Goal: Information Seeking & Learning: Learn about a topic

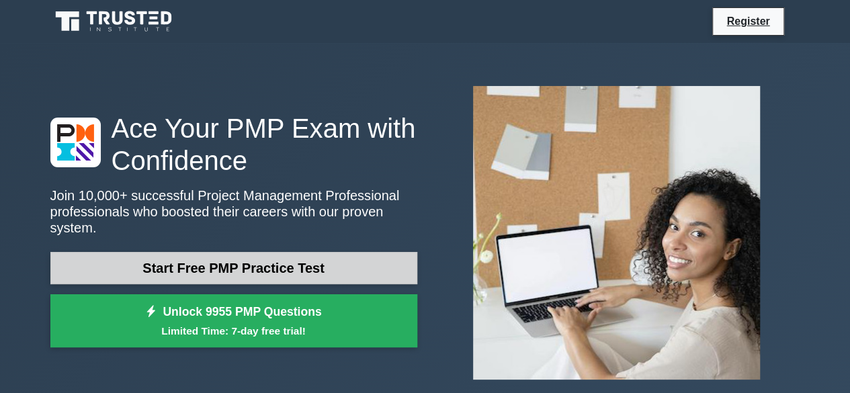
click at [327, 257] on link "Start Free PMP Practice Test" at bounding box center [233, 268] width 367 height 32
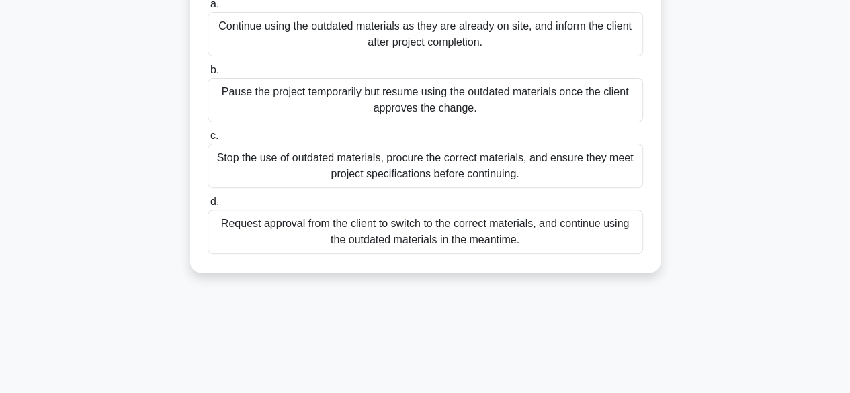
scroll to position [171, 0]
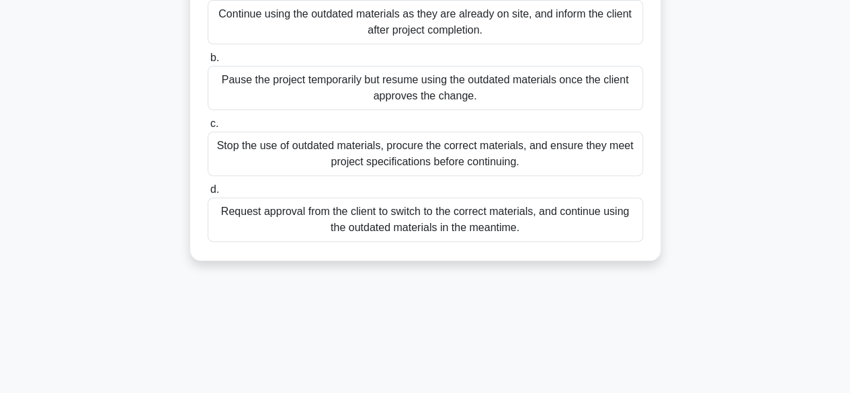
click at [438, 242] on div "Request approval from the client to switch to the correct materials, and contin…" at bounding box center [426, 220] width 436 height 44
click at [208, 194] on input "d. Request approval from the client to switch to the correct materials, and con…" at bounding box center [208, 190] width 0 height 9
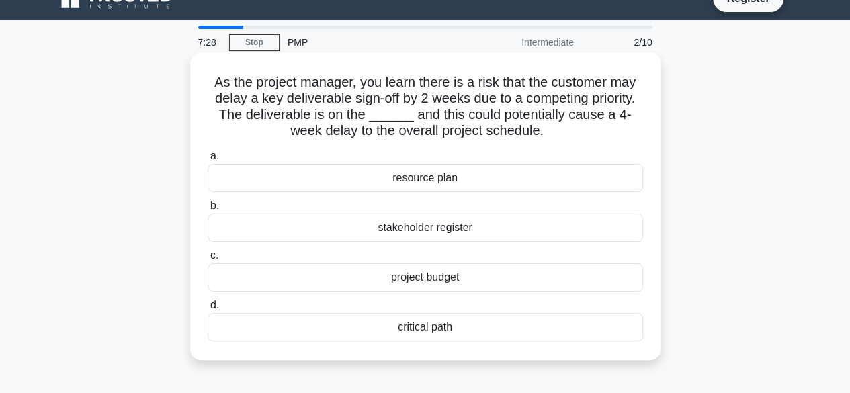
scroll to position [16, 0]
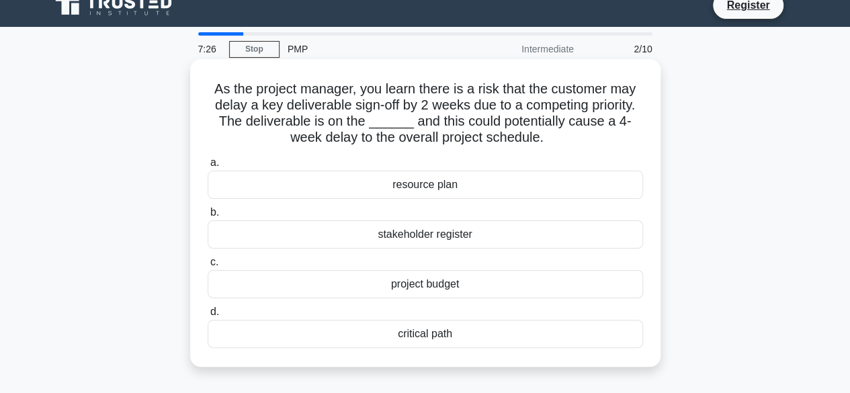
click at [458, 245] on div "stakeholder register" at bounding box center [426, 234] width 436 height 28
click at [208, 217] on input "b. stakeholder register" at bounding box center [208, 212] width 0 height 9
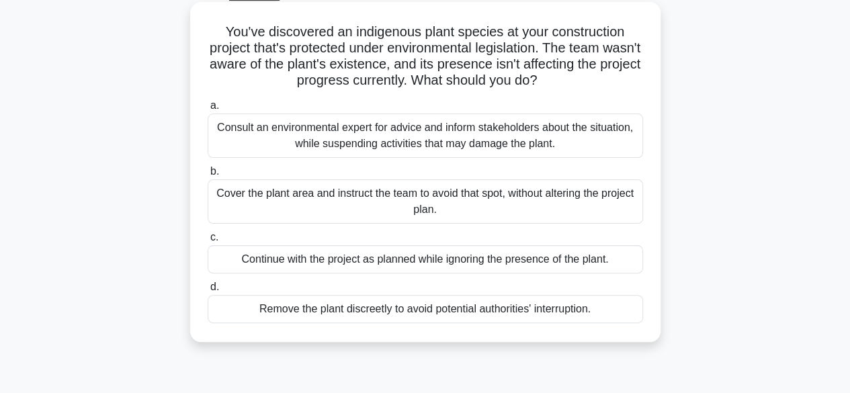
scroll to position [74, 0]
click at [474, 143] on div "Consult an environmental expert for advice and inform stakeholders about the si…" at bounding box center [426, 135] width 436 height 44
click at [208, 110] on input "a. Consult an environmental expert for advice and inform stakeholders about the…" at bounding box center [208, 105] width 0 height 9
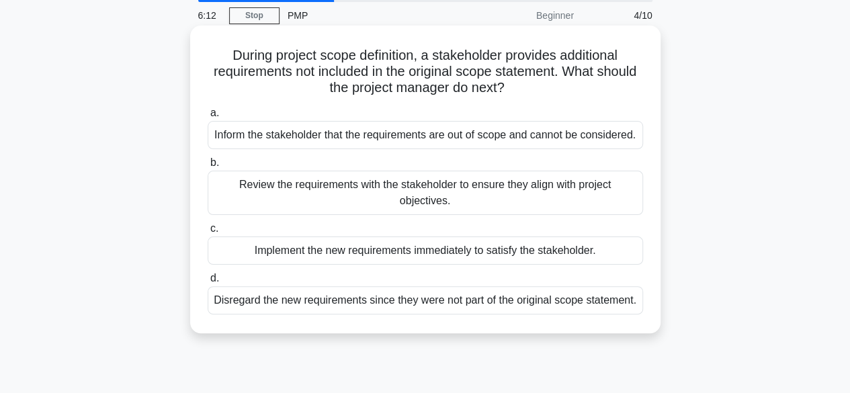
scroll to position [50, 0]
click at [494, 193] on div "Review the requirements with the stakeholder to ensure they align with project …" at bounding box center [426, 192] width 436 height 44
click at [208, 167] on input "b. Review the requirements with the stakeholder to ensure they align with proje…" at bounding box center [208, 162] width 0 height 9
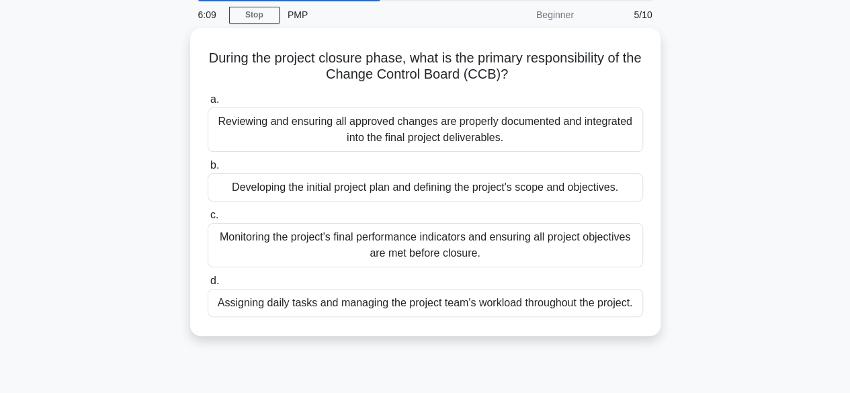
scroll to position [0, 0]
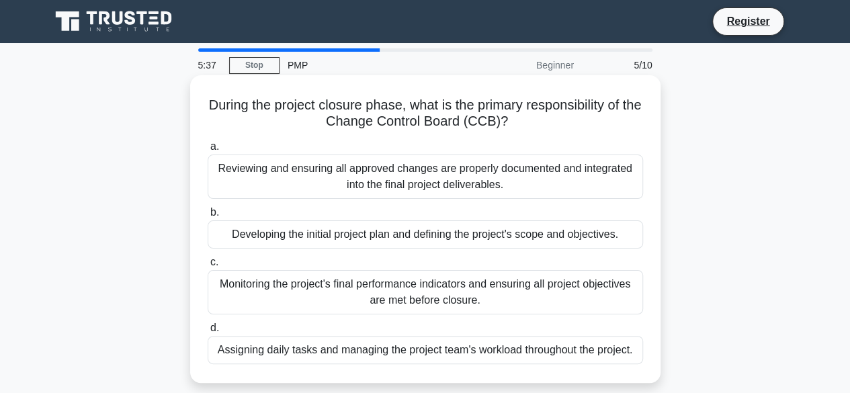
click at [436, 189] on div "Reviewing and ensuring all approved changes are properly documented and integra…" at bounding box center [426, 177] width 436 height 44
click at [208, 151] on input "a. Reviewing and ensuring all approved changes are properly documented and inte…" at bounding box center [208, 147] width 0 height 9
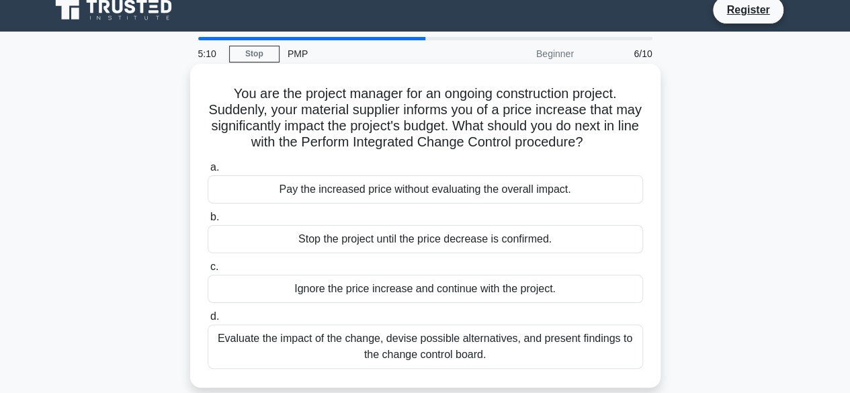
scroll to position [12, 0]
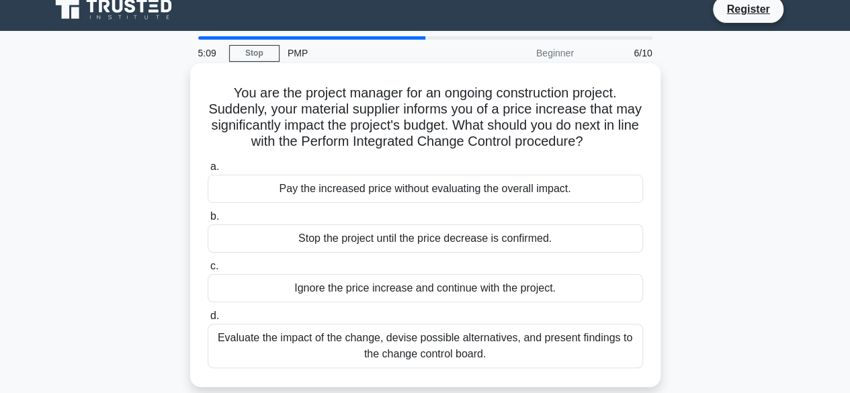
click at [440, 358] on div "Evaluate the impact of the change, devise possible alternatives, and present fi…" at bounding box center [426, 346] width 436 height 44
click at [208, 321] on input "d. Evaluate the impact of the change, devise possible alternatives, and present…" at bounding box center [208, 316] width 0 height 9
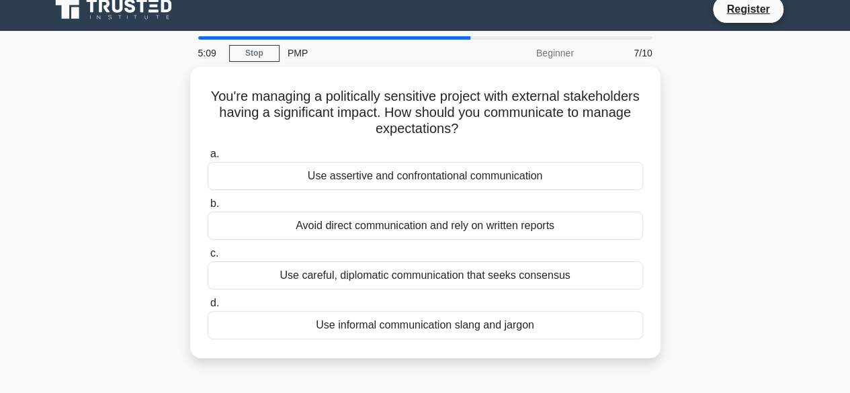
scroll to position [0, 0]
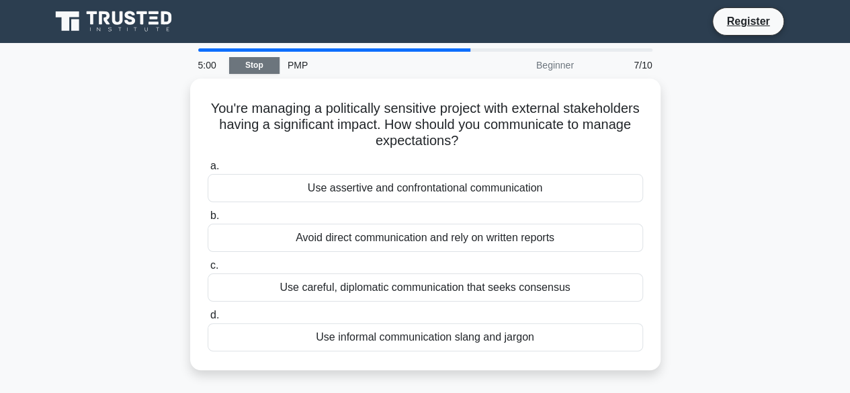
click at [253, 68] on link "Stop" at bounding box center [254, 65] width 50 height 17
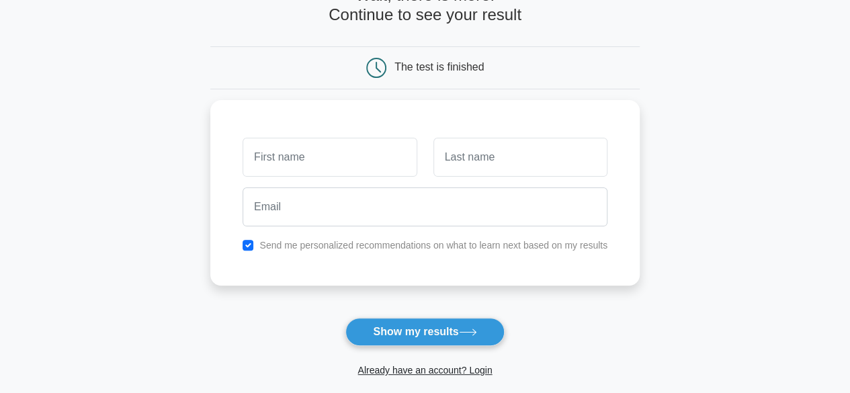
scroll to position [90, 0]
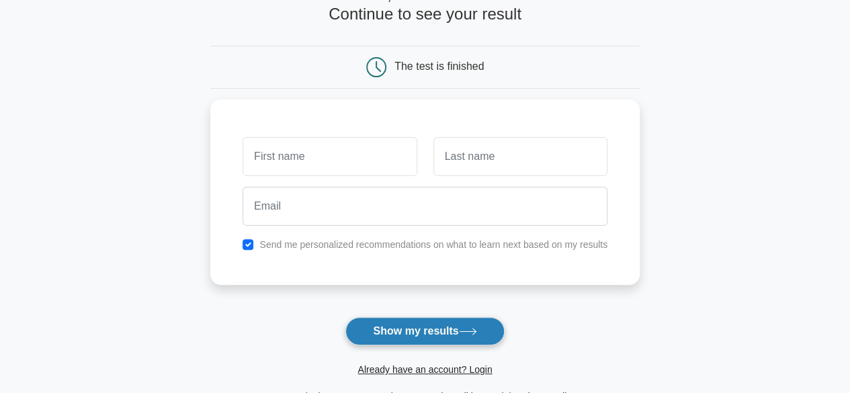
click at [382, 326] on button "Show my results" at bounding box center [425, 331] width 159 height 28
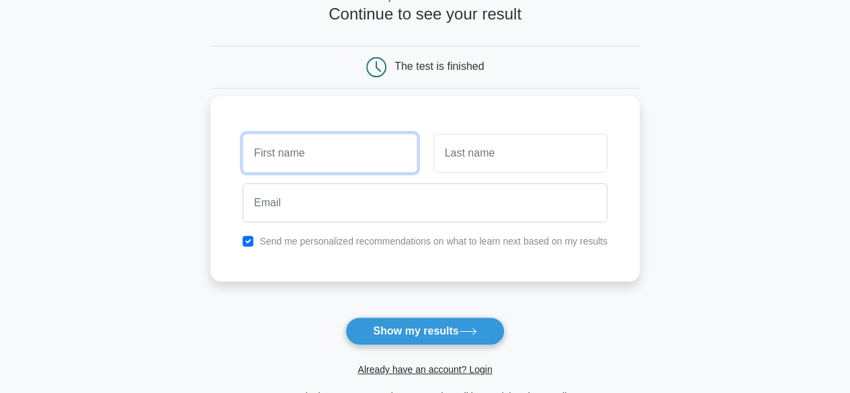
click at [351, 165] on input "text" at bounding box center [330, 153] width 174 height 39
click at [305, 240] on label "Send me personalized recommendations on what to learn next based on my results" at bounding box center [433, 241] width 348 height 11
click at [247, 236] on input "checkbox" at bounding box center [248, 241] width 11 height 11
checkbox input "false"
click at [294, 150] on input "text" at bounding box center [330, 153] width 174 height 39
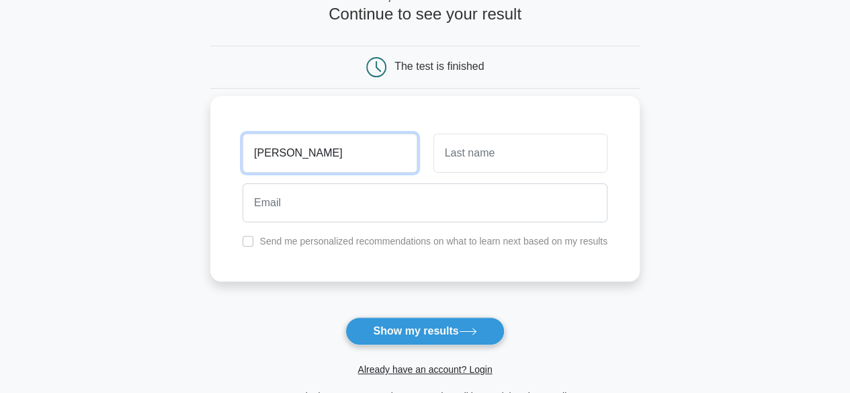
type input "[PERSON_NAME]"
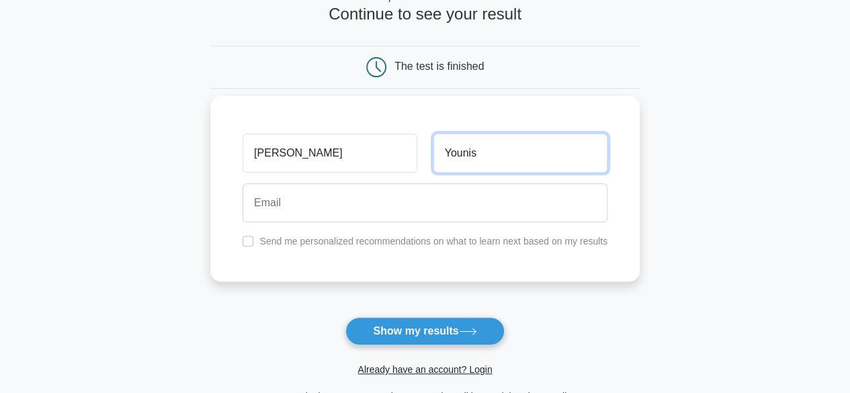
type input "Younis"
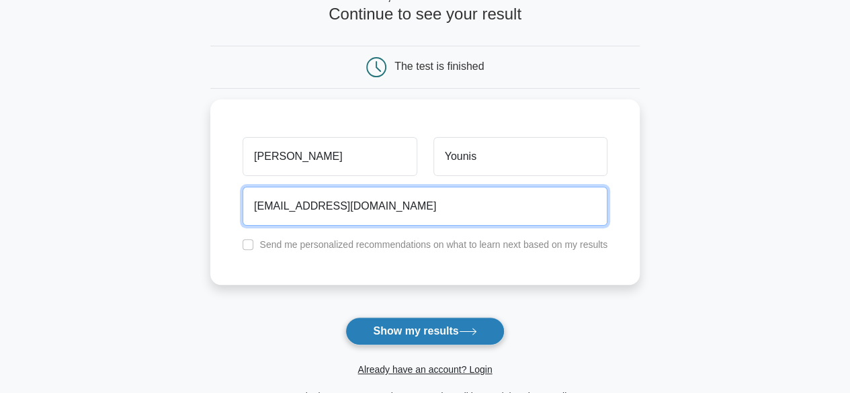
type input "sfahadkhalid@gmail.com"
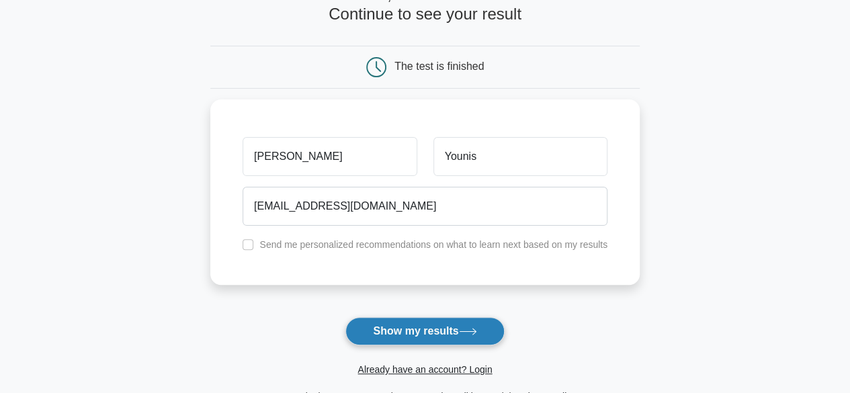
click at [419, 335] on button "Show my results" at bounding box center [425, 331] width 159 height 28
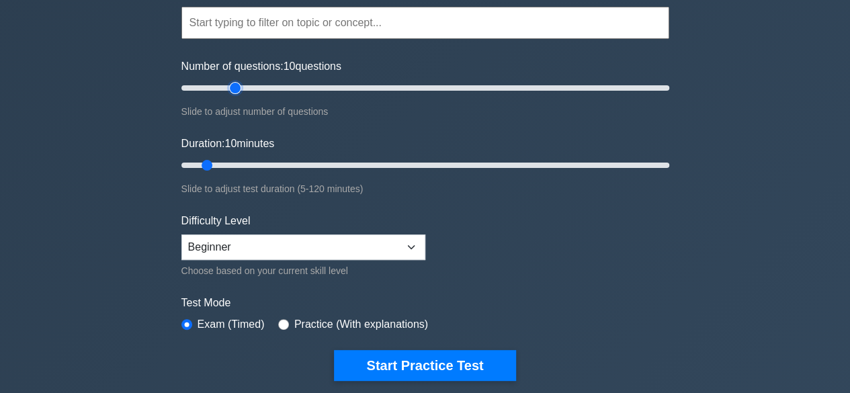
click at [239, 87] on input "Number of questions: 10 questions" at bounding box center [426, 88] width 488 height 16
click at [302, 87] on input "Number of questions: 50 questions" at bounding box center [426, 88] width 488 height 16
type input "20"
click at [229, 87] on input "Number of questions: 50 questions" at bounding box center [426, 88] width 488 height 16
click at [235, 165] on input "Duration: 10 minutes" at bounding box center [426, 165] width 488 height 16
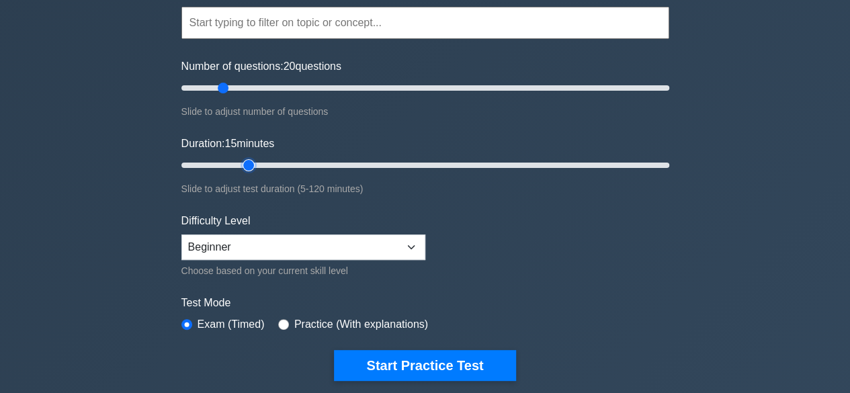
type input "20"
click at [254, 162] on input "Duration: 15 minutes" at bounding box center [426, 165] width 488 height 16
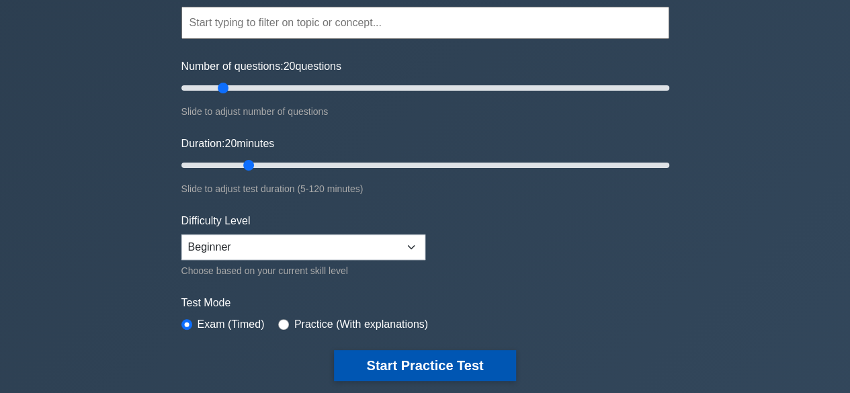
click at [418, 372] on button "Start Practice Test" at bounding box center [425, 365] width 182 height 31
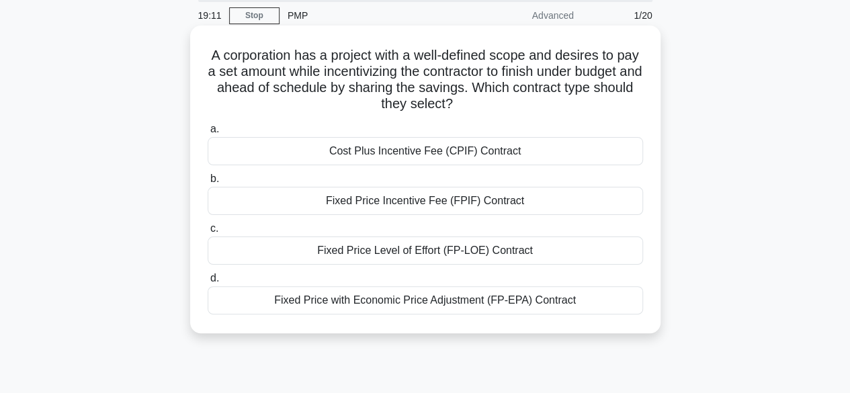
scroll to position [49, 0]
click at [510, 163] on div "Cost Plus Incentive Fee (CPIF) Contract" at bounding box center [426, 152] width 436 height 28
click at [208, 134] on input "a. Cost Plus Incentive Fee (CPIF) Contract" at bounding box center [208, 130] width 0 height 9
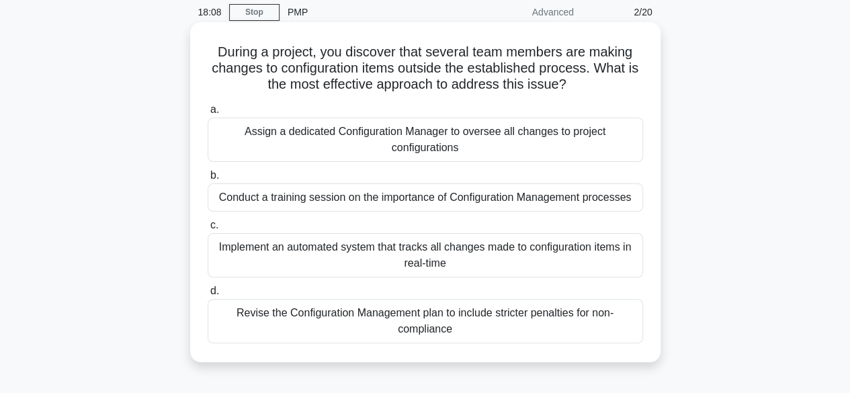
scroll to position [54, 0]
click at [493, 201] on div "Conduct a training session on the importance of Configuration Management proces…" at bounding box center [426, 197] width 436 height 28
click at [208, 179] on input "b. Conduct a training session on the importance of Configuration Management pro…" at bounding box center [208, 175] width 0 height 9
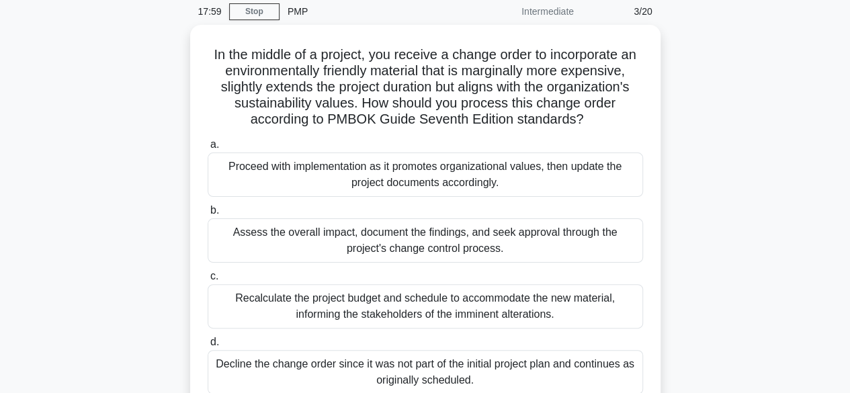
scroll to position [0, 0]
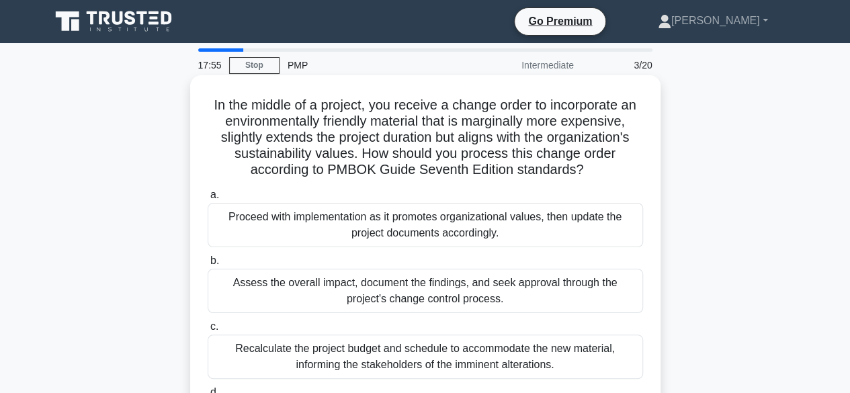
click at [433, 185] on div "a. Proceed with implementation as it promotes organizational values, then updat…" at bounding box center [426, 316] width 452 height 264
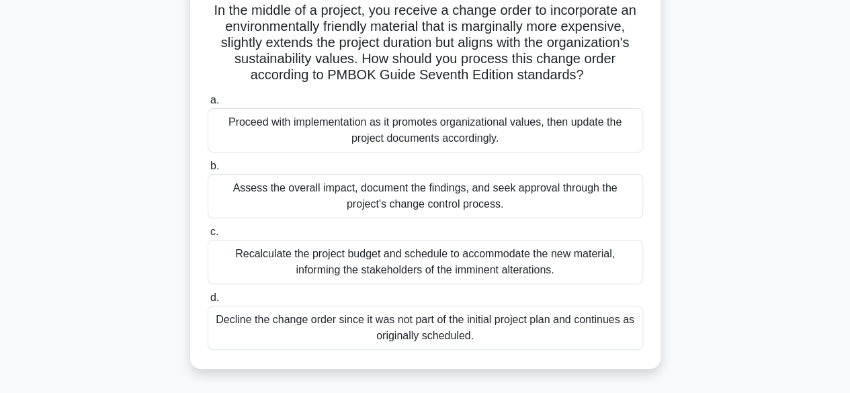
scroll to position [95, 0]
click at [504, 208] on div "Assess the overall impact, document the findings, and seek approval through the…" at bounding box center [426, 195] width 436 height 44
click at [208, 170] on input "b. Assess the overall impact, document the findings, and seek approval through …" at bounding box center [208, 165] width 0 height 9
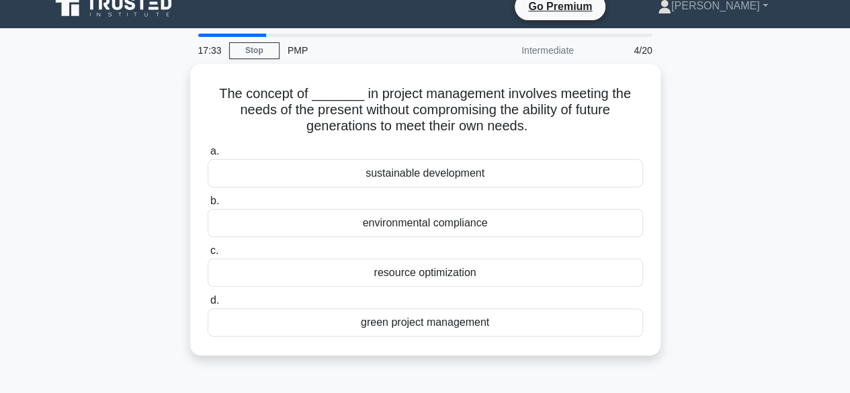
scroll to position [0, 0]
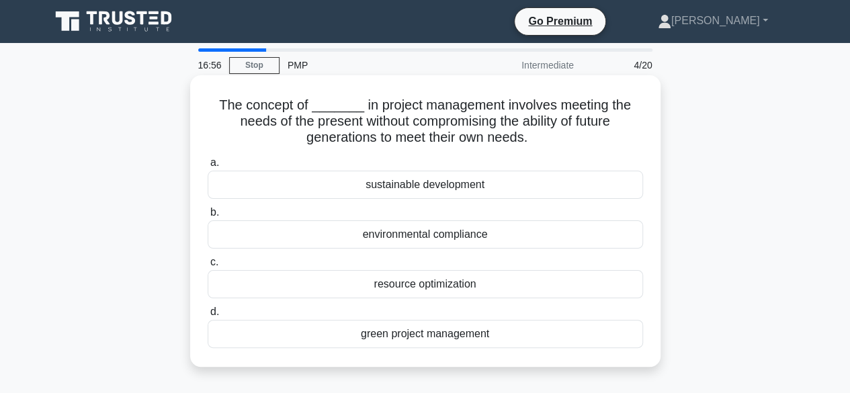
click at [479, 189] on div "sustainable development" at bounding box center [426, 185] width 436 height 28
click at [208, 167] on input "a. sustainable development" at bounding box center [208, 163] width 0 height 9
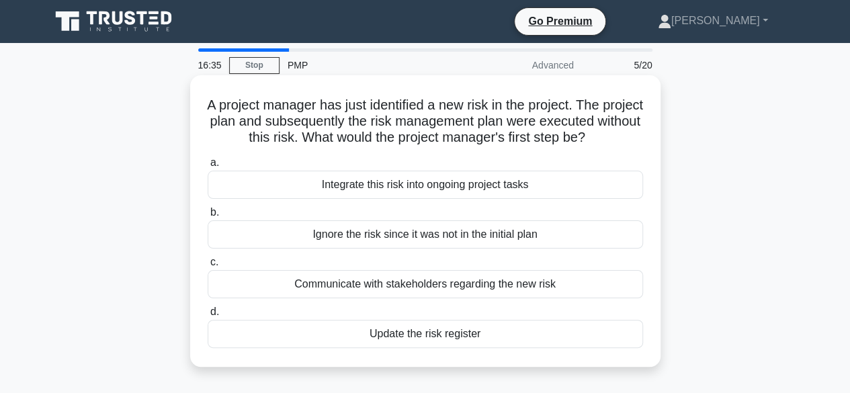
click at [484, 298] on div "Communicate with stakeholders regarding the new risk" at bounding box center [426, 284] width 436 height 28
click at [208, 267] on input "c. Communicate with stakeholders regarding the new risk" at bounding box center [208, 262] width 0 height 9
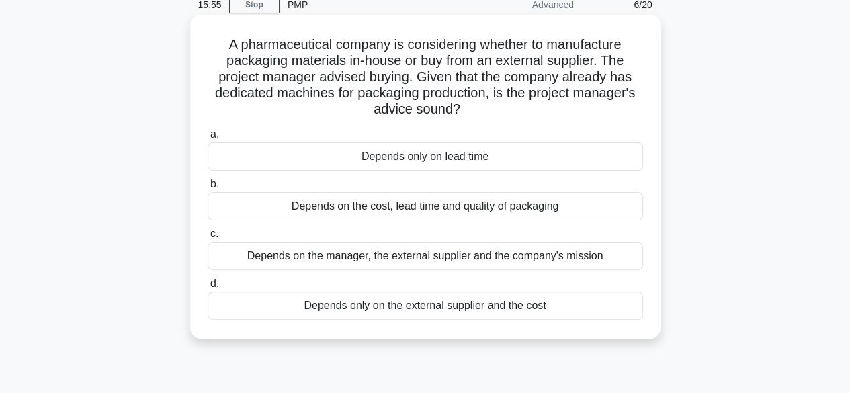
scroll to position [69, 0]
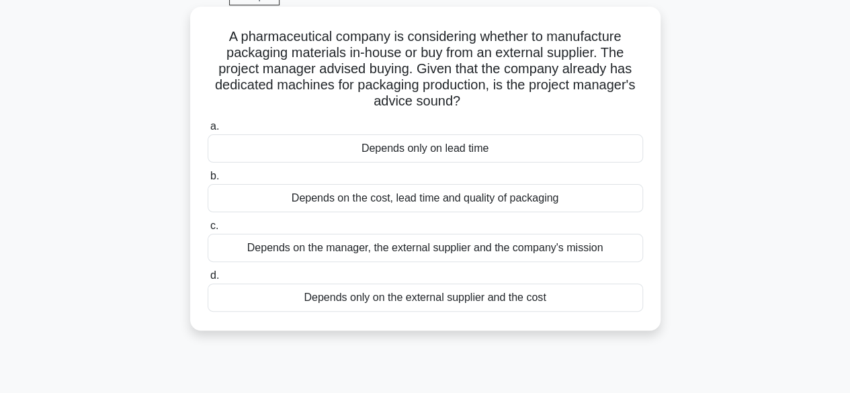
click at [502, 198] on div "Depends on the cost, lead time and quality of packaging" at bounding box center [426, 198] width 436 height 28
click at [208, 181] on input "b. Depends on the cost, lead time and quality of packaging" at bounding box center [208, 176] width 0 height 9
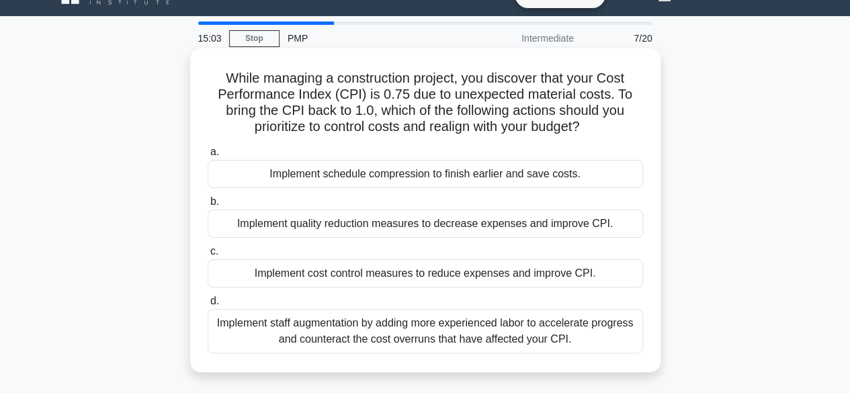
scroll to position [28, 0]
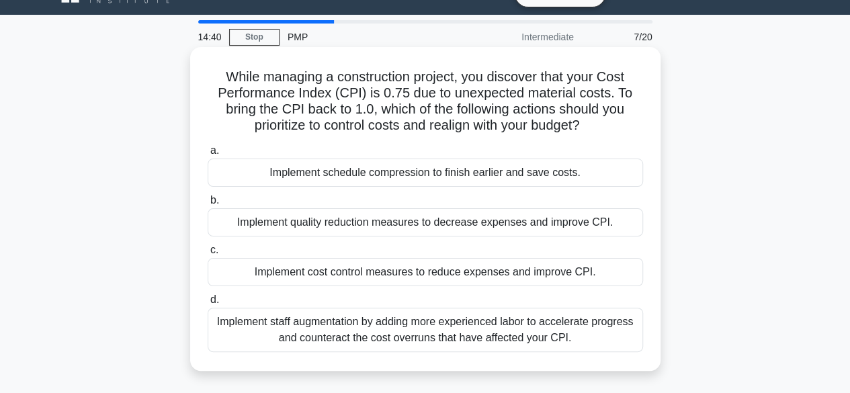
click at [464, 171] on div "Implement schedule compression to finish earlier and save costs." at bounding box center [426, 173] width 436 height 28
click at [208, 155] on input "a. Implement schedule compression to finish earlier and save costs." at bounding box center [208, 151] width 0 height 9
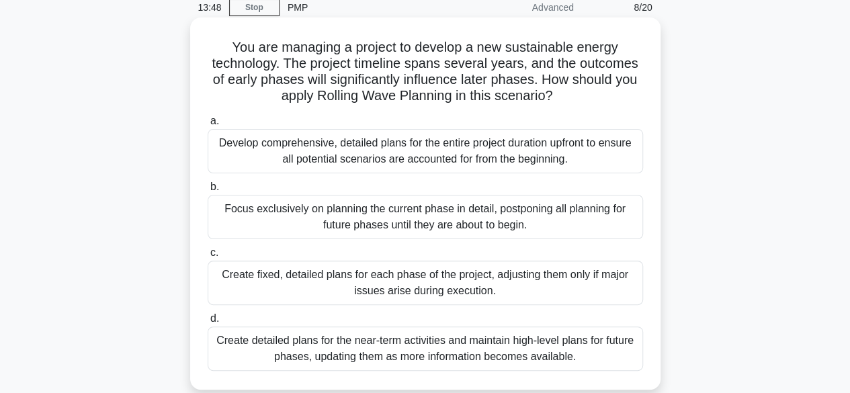
scroll to position [60, 0]
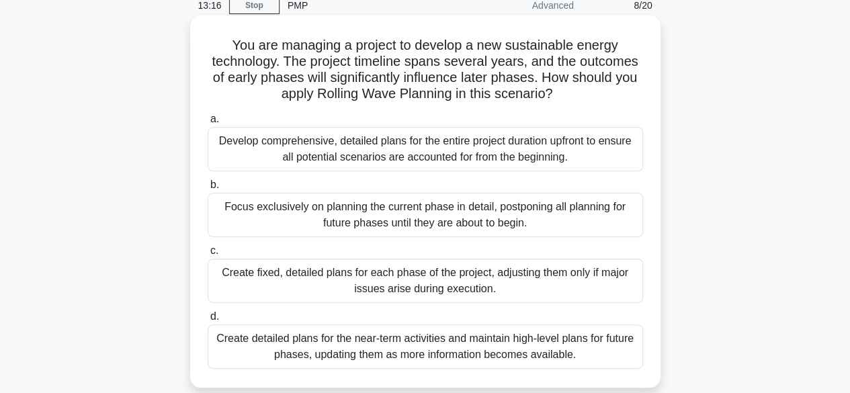
click at [446, 284] on div "Create fixed, detailed plans for each phase of the project, adjusting them only…" at bounding box center [426, 281] width 436 height 44
click at [208, 255] on input "c. Create fixed, detailed plans for each phase of the project, adjusting them o…" at bounding box center [208, 251] width 0 height 9
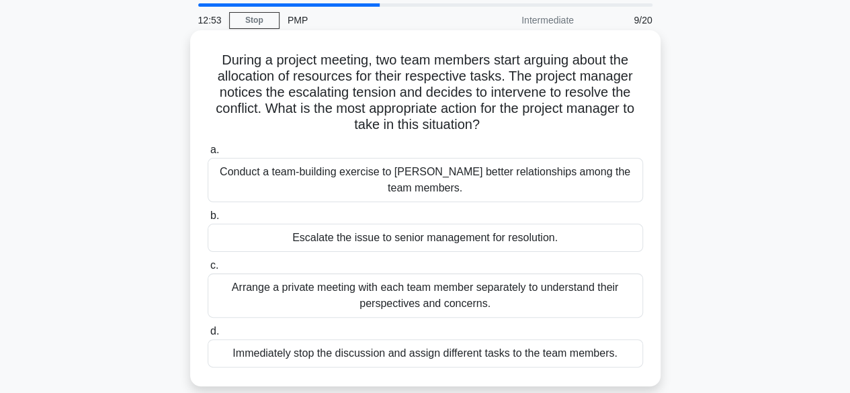
scroll to position [46, 0]
click at [471, 180] on div "Conduct a team-building exercise to foster better relationships among the team …" at bounding box center [426, 179] width 436 height 44
click at [208, 154] on input "a. Conduct a team-building exercise to foster better relationships among the te…" at bounding box center [208, 149] width 0 height 9
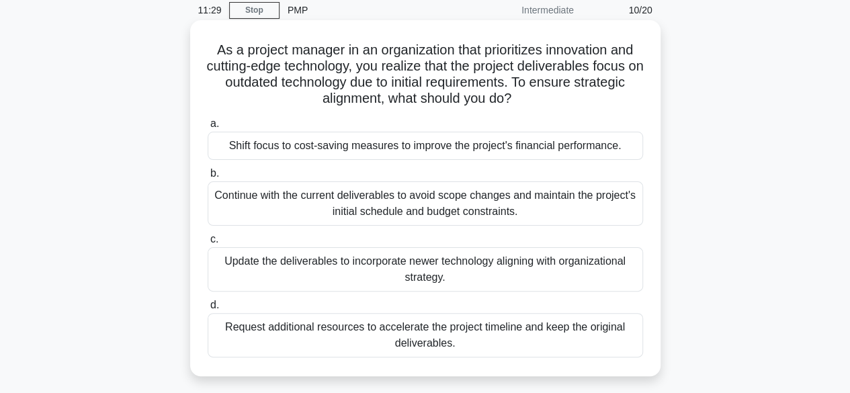
scroll to position [61, 0]
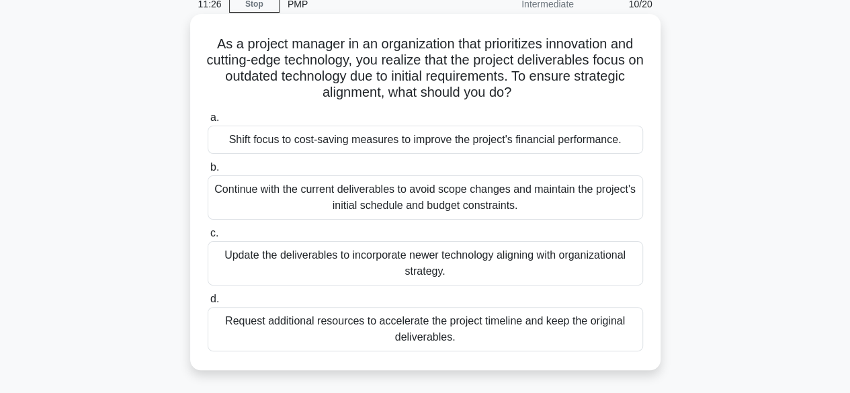
click at [425, 253] on div "Update the deliverables to incorporate newer technology aligning with organizat…" at bounding box center [426, 263] width 436 height 44
click at [208, 238] on input "c. Update the deliverables to incorporate newer technology aligning with organi…" at bounding box center [208, 233] width 0 height 9
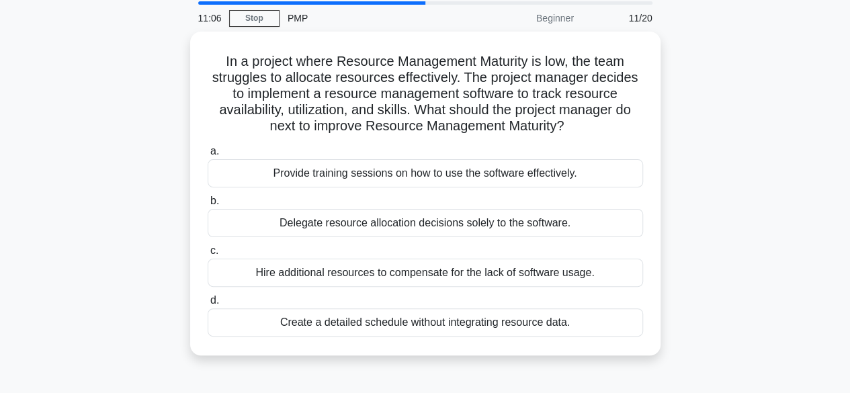
scroll to position [50, 0]
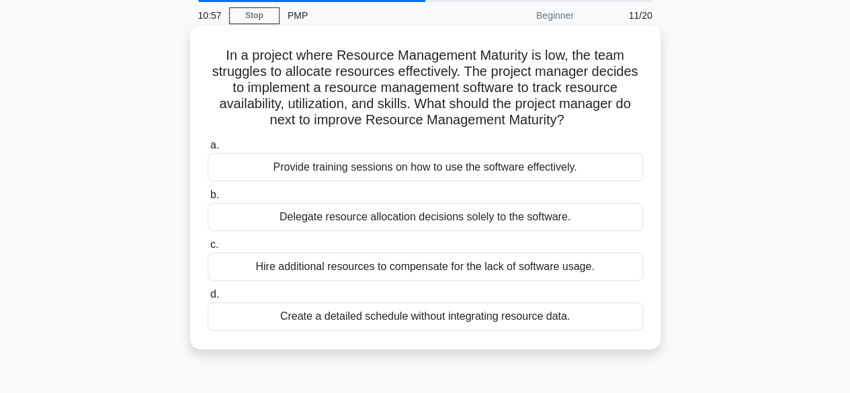
click at [433, 166] on div "Provide training sessions on how to use the software effectively." at bounding box center [426, 167] width 436 height 28
click at [208, 150] on input "a. Provide training sessions on how to use the software effectively." at bounding box center [208, 145] width 0 height 9
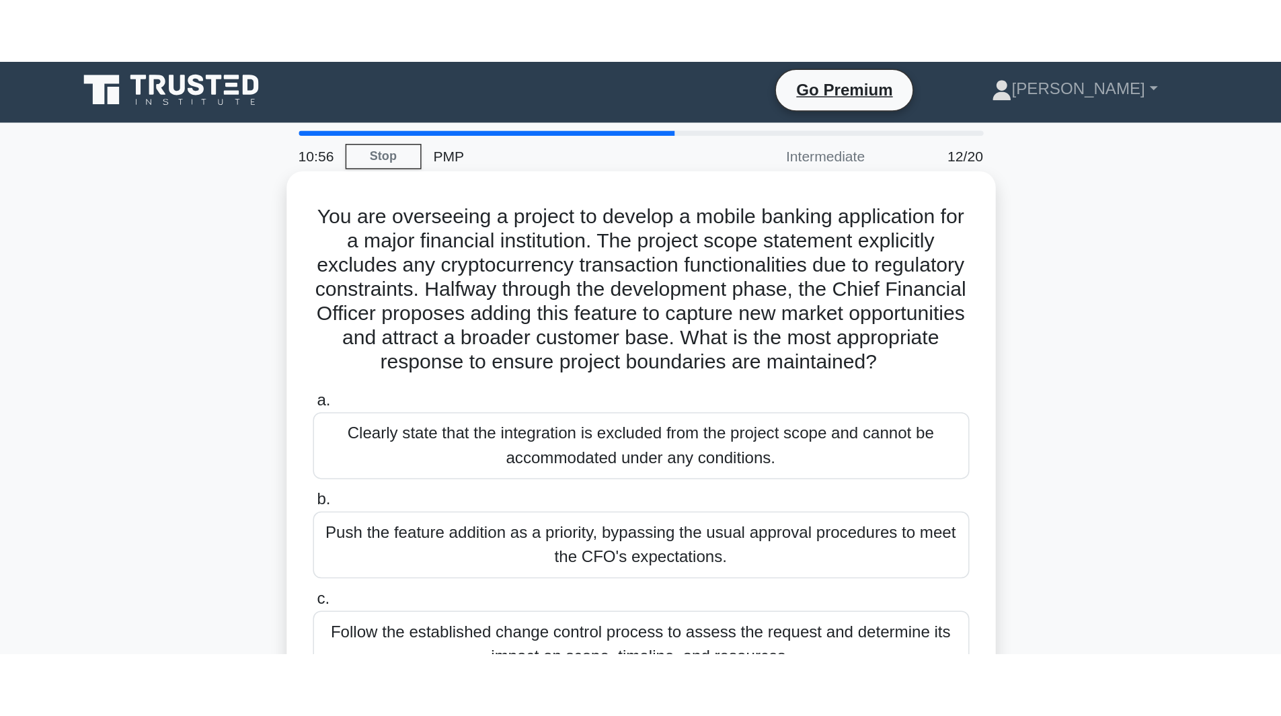
scroll to position [0, 0]
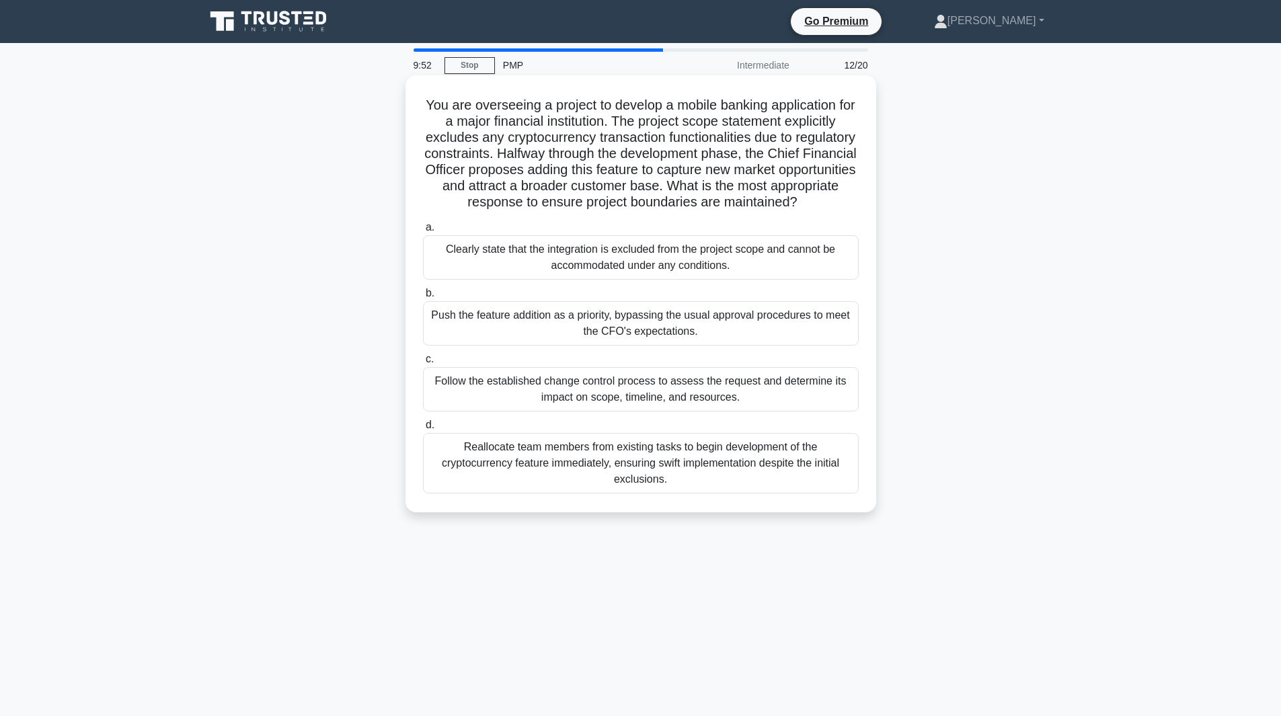
click at [707, 393] on div "Follow the established change control process to assess the request and determi…" at bounding box center [641, 389] width 436 height 44
click at [423, 364] on input "c. Follow the established change control process to assess the request and dete…" at bounding box center [423, 359] width 0 height 9
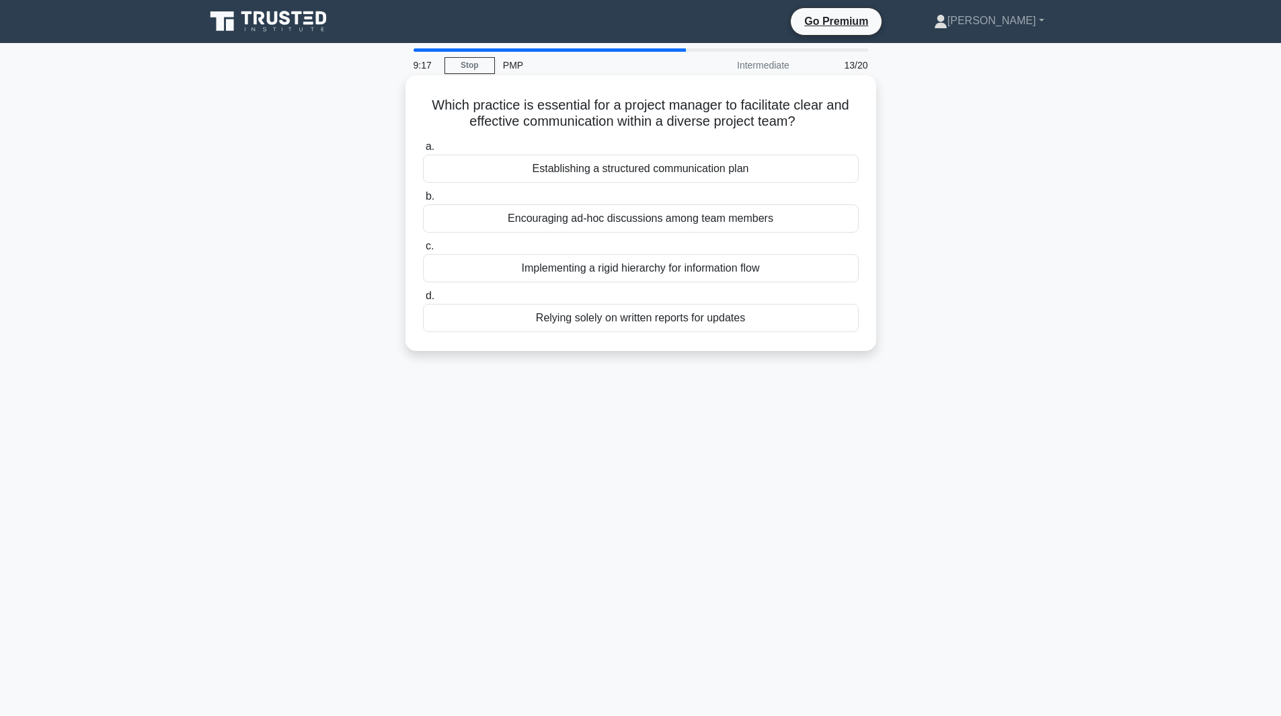
click at [684, 175] on div "Establishing a structured communication plan" at bounding box center [641, 169] width 436 height 28
click at [423, 151] on input "a. Establishing a structured communication plan" at bounding box center [423, 147] width 0 height 9
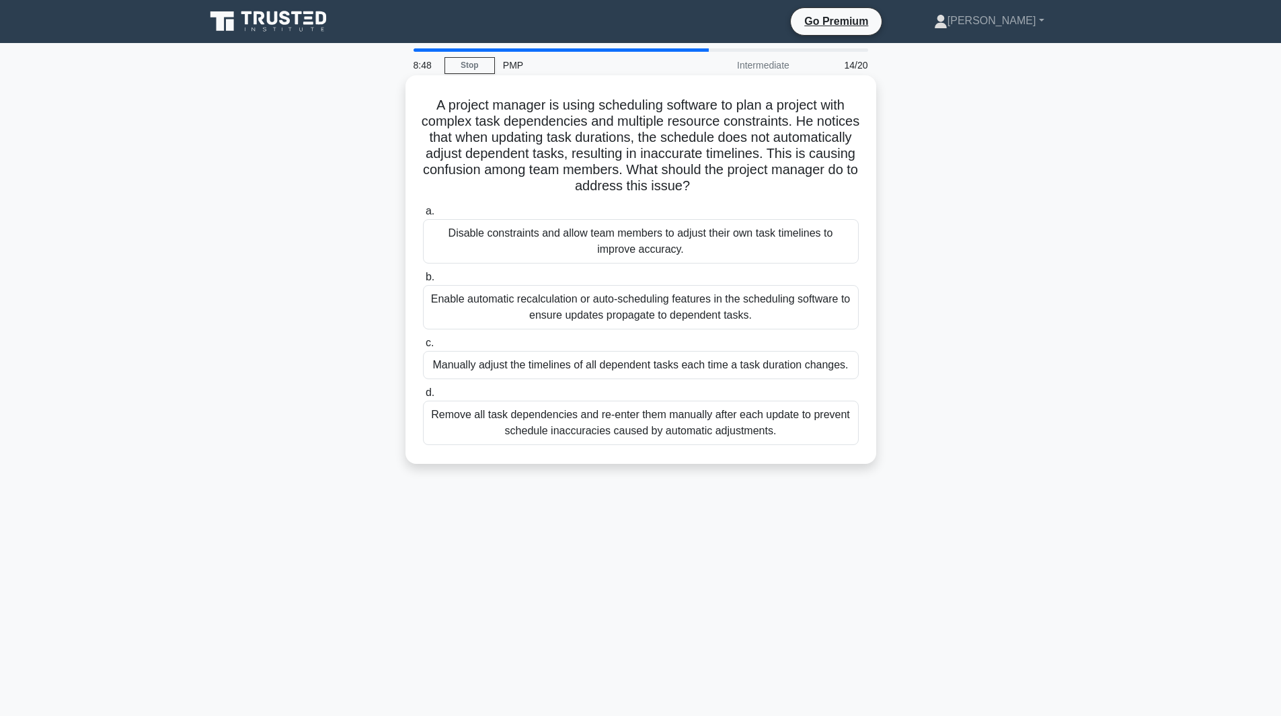
click at [665, 309] on div "Enable automatic recalculation or auto-scheduling features in the scheduling so…" at bounding box center [641, 307] width 436 height 44
click at [423, 282] on input "b. Enable automatic recalculation or auto-scheduling features in the scheduling…" at bounding box center [423, 277] width 0 height 9
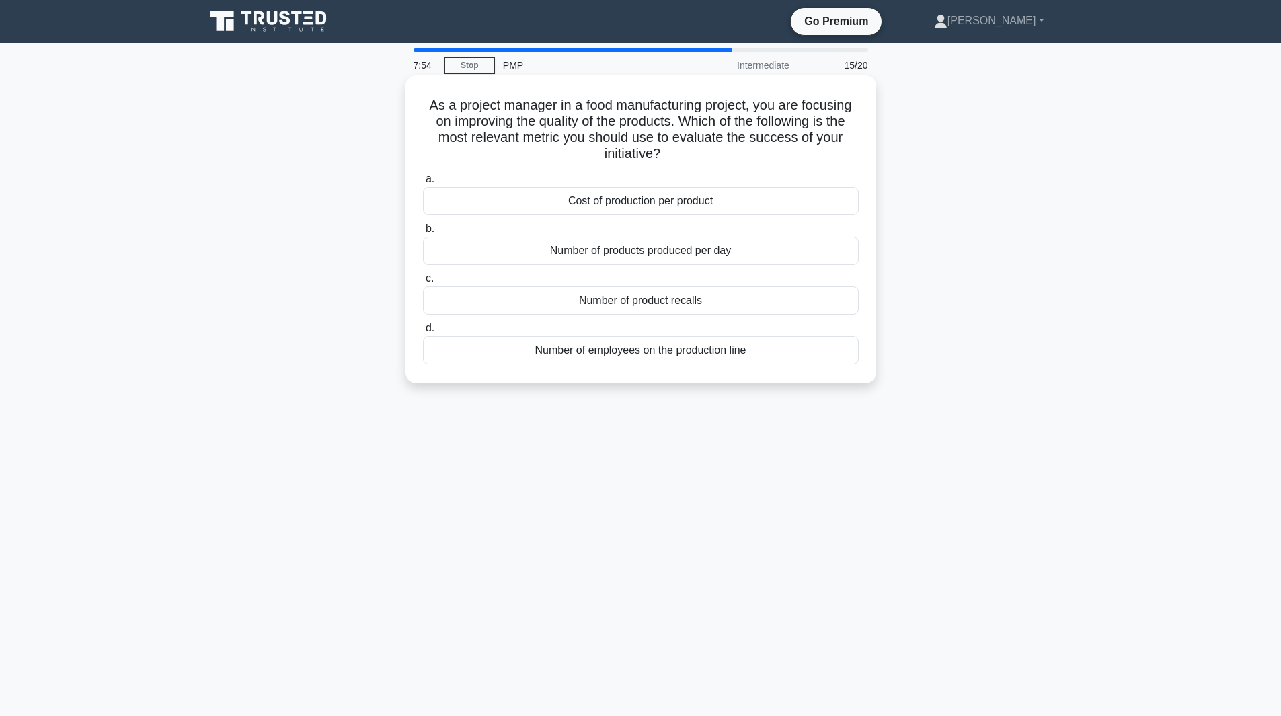
click at [705, 208] on div "Cost of production per product" at bounding box center [641, 201] width 436 height 28
click at [423, 184] on input "a. Cost of production per product" at bounding box center [423, 179] width 0 height 9
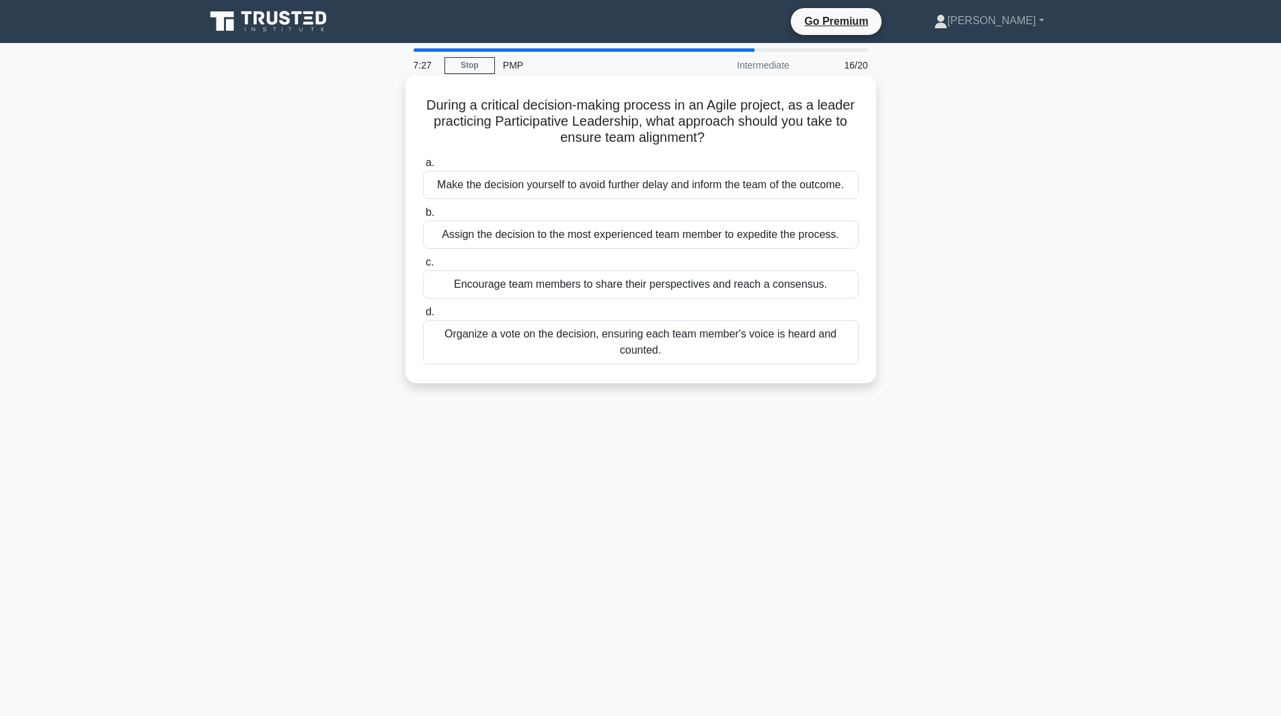
click at [685, 341] on div "Organize a vote on the decision, ensuring each team member's voice is heard and…" at bounding box center [641, 342] width 436 height 44
click at [423, 317] on input "d. Organize a vote on the decision, ensuring each team member's voice is heard …" at bounding box center [423, 312] width 0 height 9
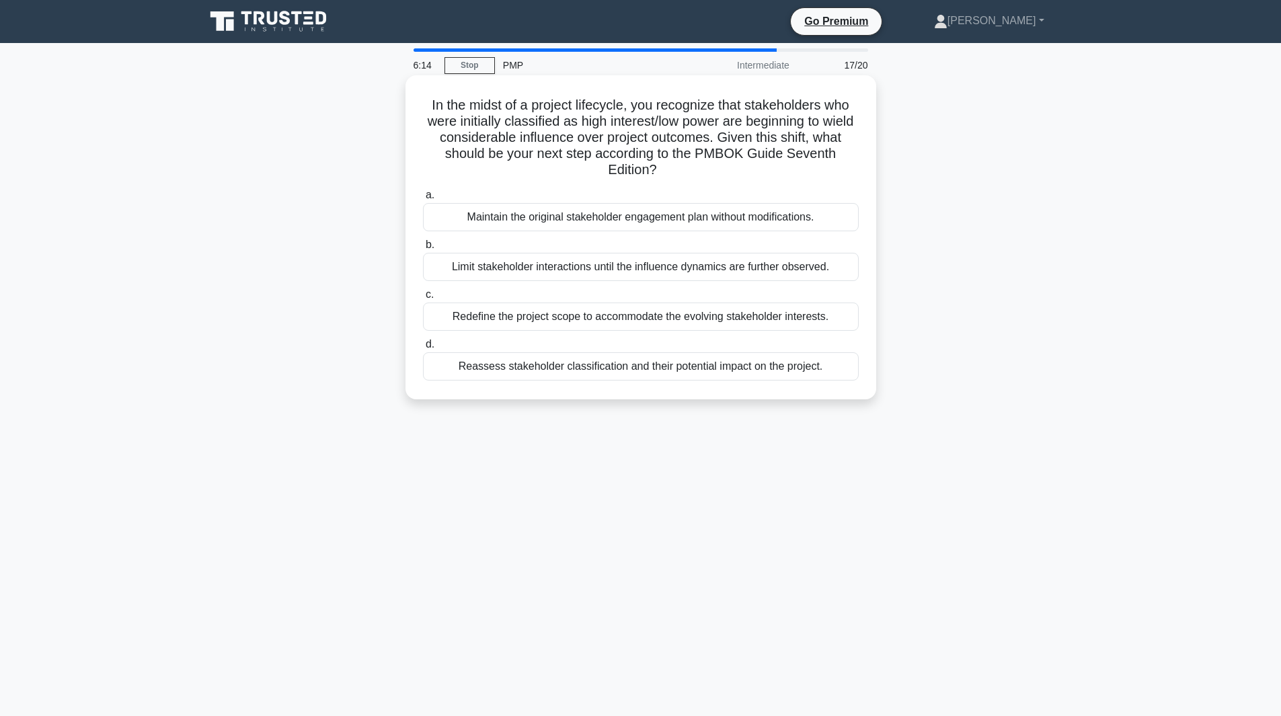
click at [695, 369] on div "Reassess stakeholder classification and their potential impact on the project." at bounding box center [641, 366] width 436 height 28
click at [423, 349] on input "d. Reassess stakeholder classification and their potential impact on the projec…" at bounding box center [423, 344] width 0 height 9
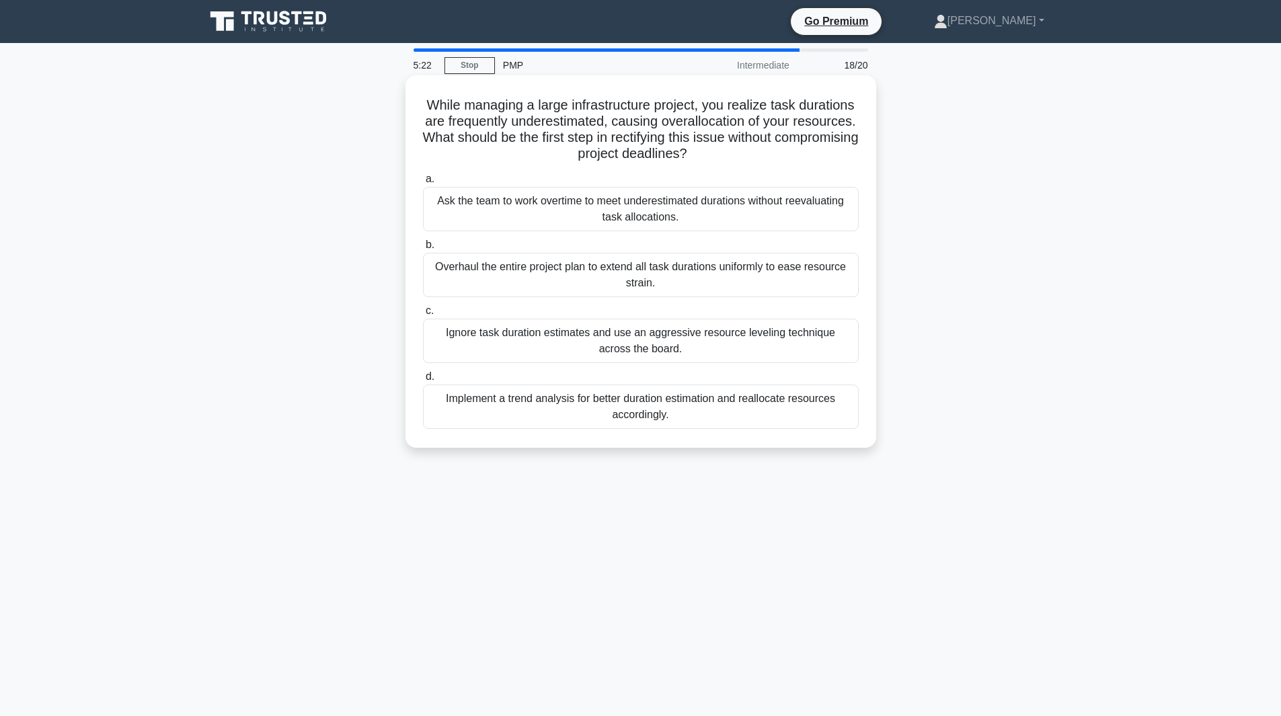
click at [653, 393] on div "Implement a trend analysis for better duration estimation and reallocate resour…" at bounding box center [641, 407] width 436 height 44
click at [423, 381] on input "d. Implement a trend analysis for better duration estimation and reallocate res…" at bounding box center [423, 376] width 0 height 9
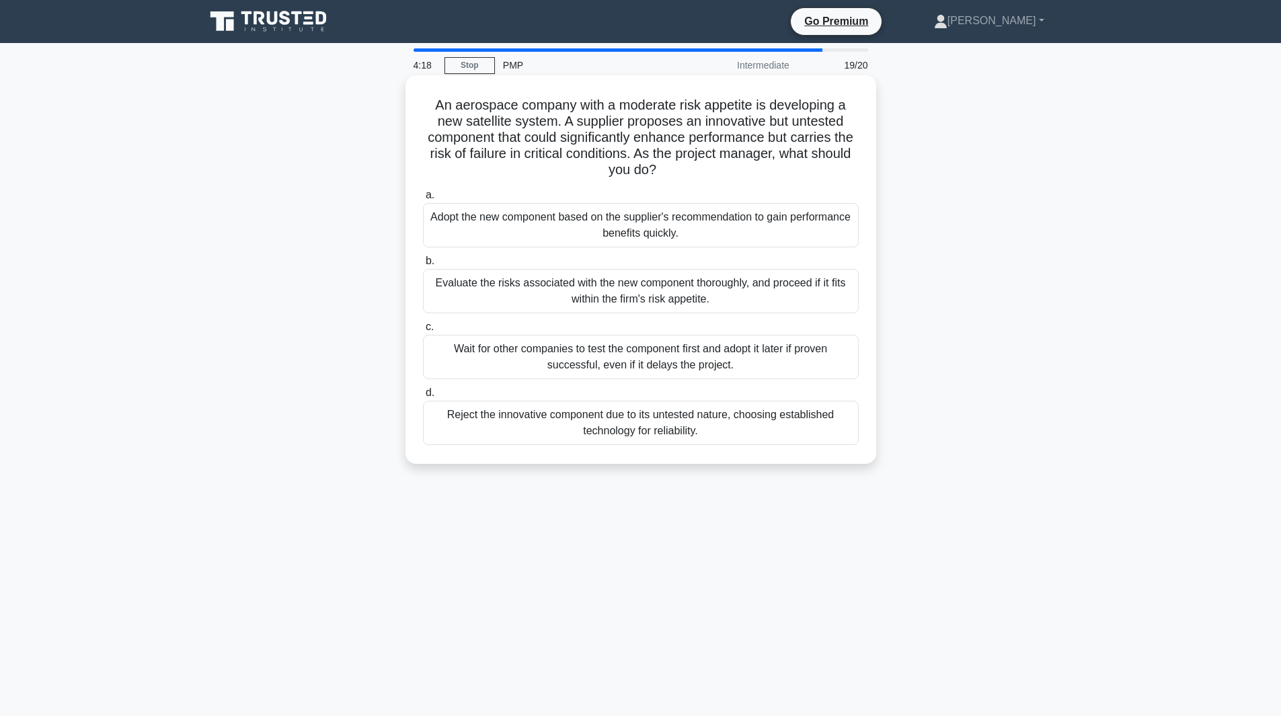
click at [718, 370] on div "Wait for other companies to test the component first and adopt it later if prov…" at bounding box center [641, 357] width 436 height 44
click at [423, 331] on input "c. Wait for other companies to test the component first and adopt it later if p…" at bounding box center [423, 327] width 0 height 9
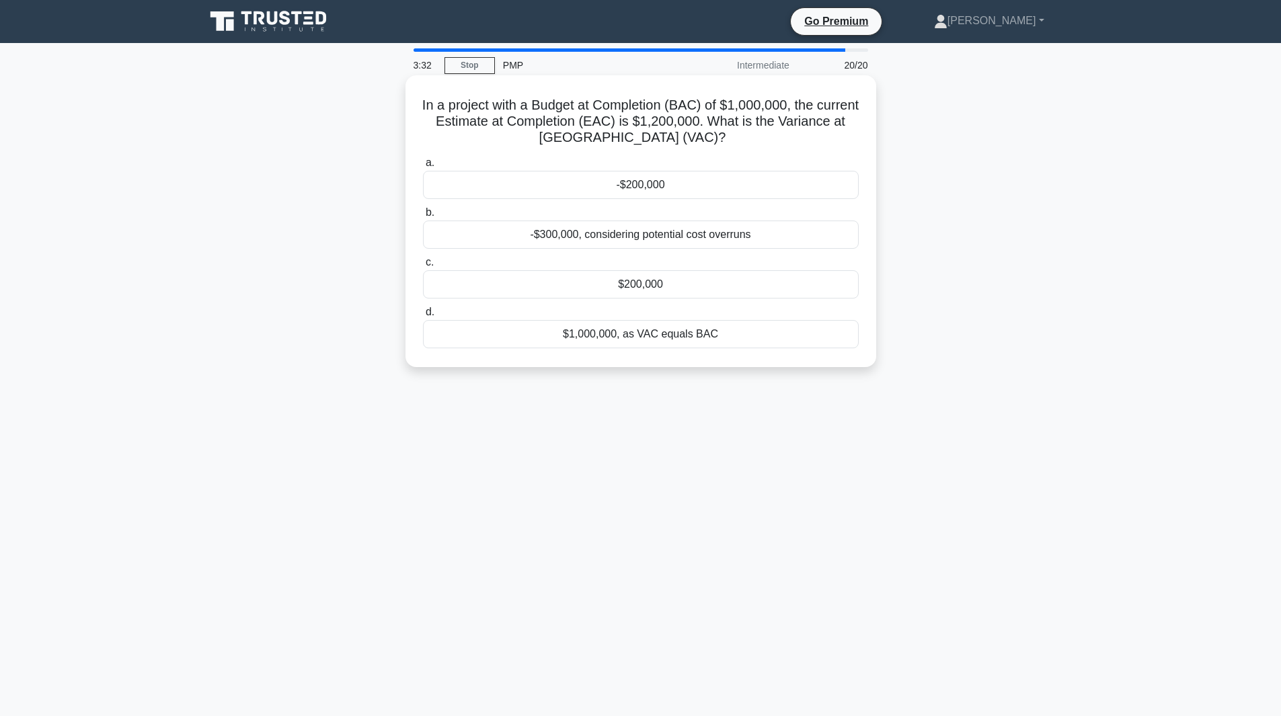
click at [696, 283] on div "$200,000" at bounding box center [641, 284] width 436 height 28
click at [423, 267] on input "c. $200,000" at bounding box center [423, 262] width 0 height 9
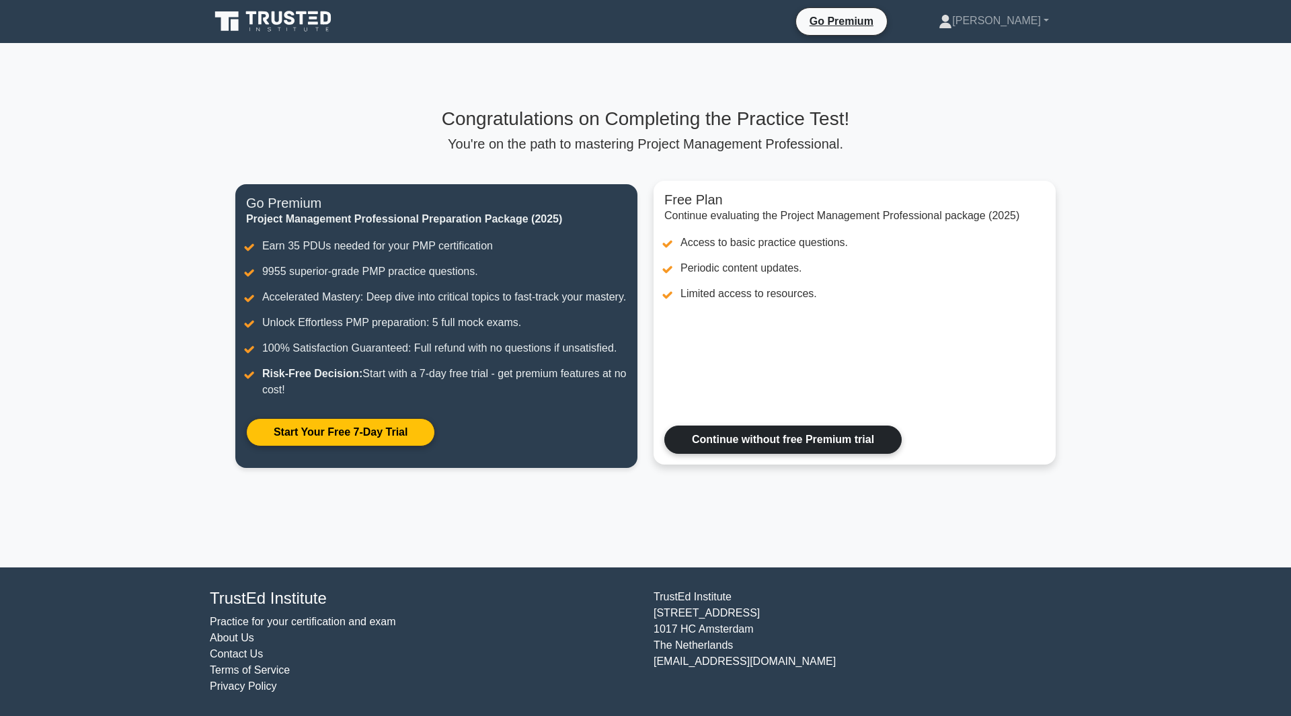
click at [778, 454] on link "Continue without free Premium trial" at bounding box center [782, 440] width 237 height 28
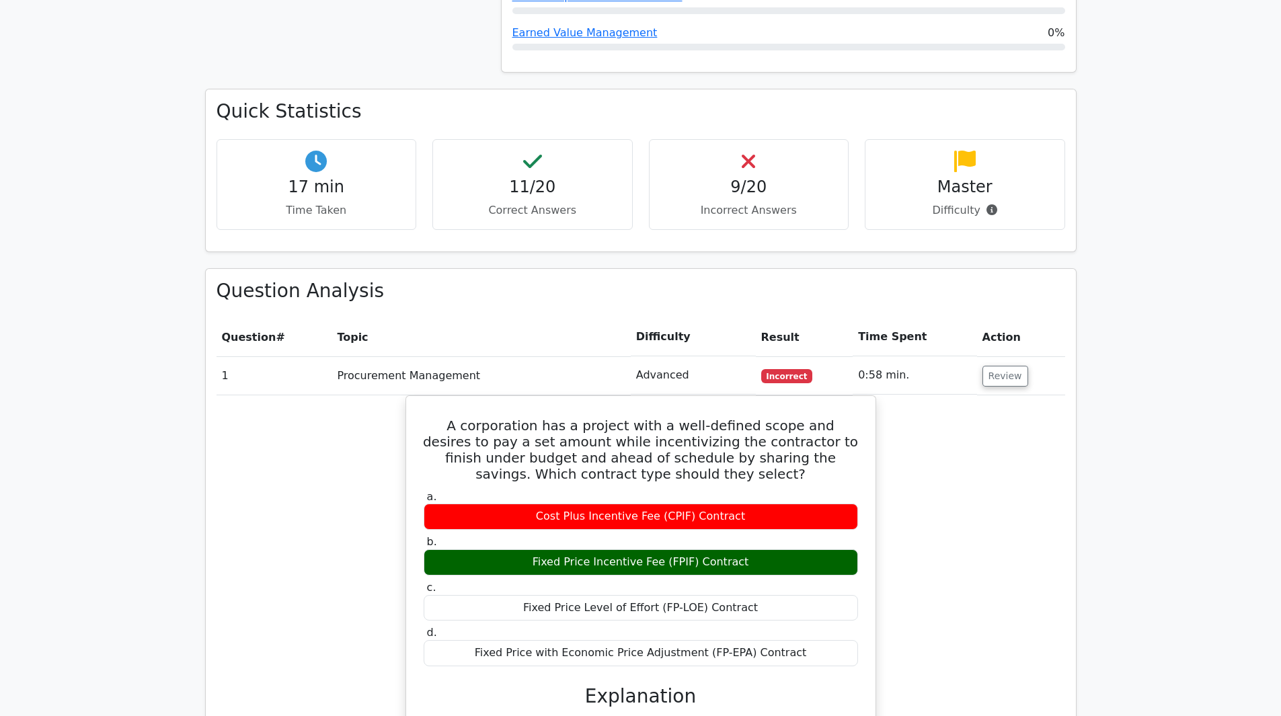
scroll to position [1219, 0]
